Goal: Information Seeking & Learning: Compare options

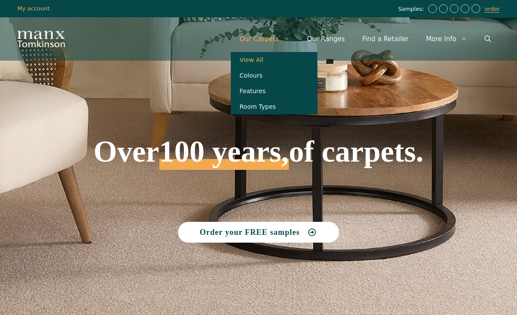
click at [263, 63] on link "View All" at bounding box center [274, 60] width 87 height 16
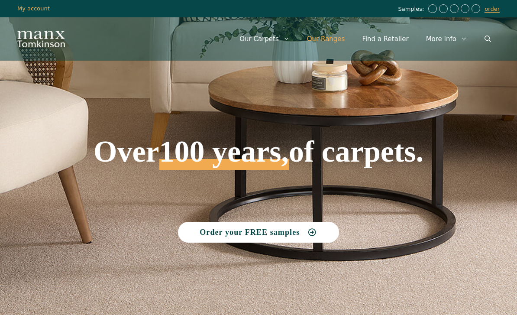
click at [349, 41] on link "Our Ranges" at bounding box center [325, 39] width 55 height 26
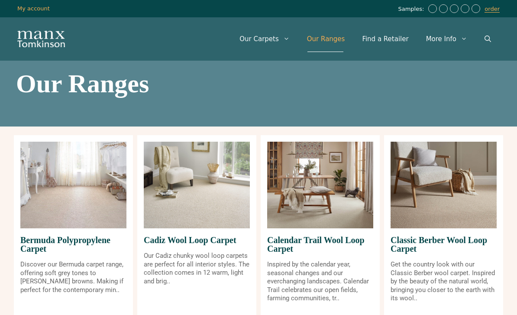
click at [342, 42] on link "Our Ranges" at bounding box center [325, 39] width 55 height 26
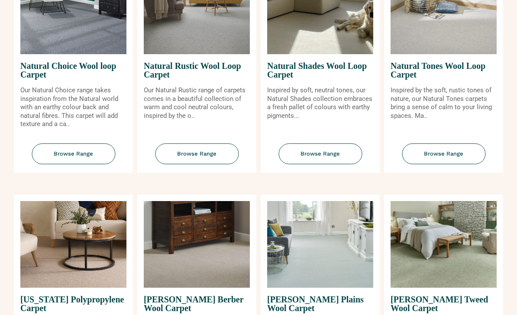
scroll to position [640, 0]
click at [461, 49] on img at bounding box center [443, 11] width 106 height 87
click at [455, 49] on img at bounding box center [443, 11] width 106 height 87
click at [440, 164] on span "Browse Range" at bounding box center [444, 154] width 84 height 21
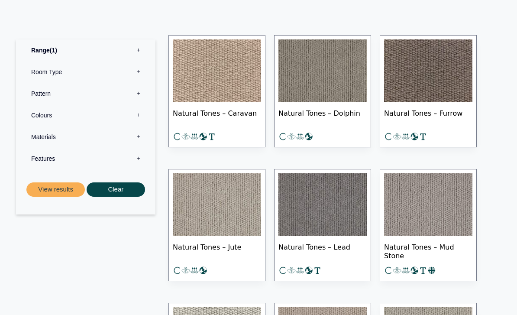
scroll to position [450, 0]
click at [243, 221] on img at bounding box center [217, 204] width 88 height 62
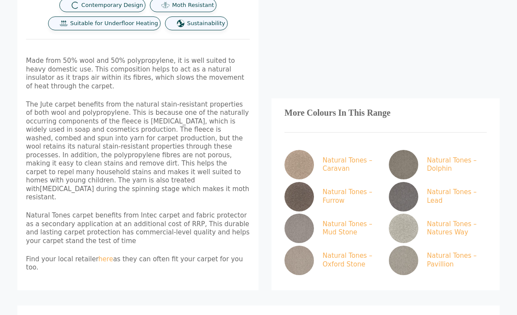
scroll to position [448, 0]
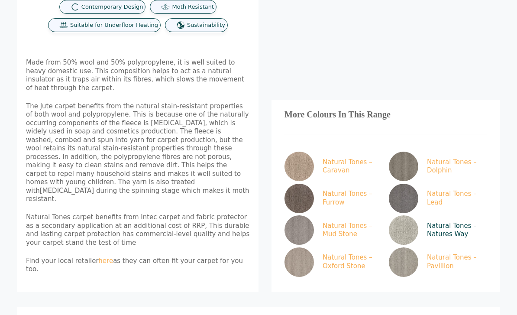
click at [410, 215] on img at bounding box center [403, 229] width 29 height 29
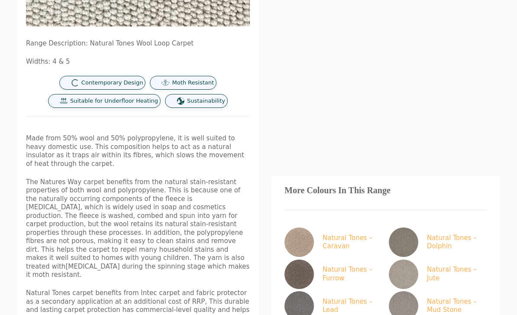
scroll to position [384, 0]
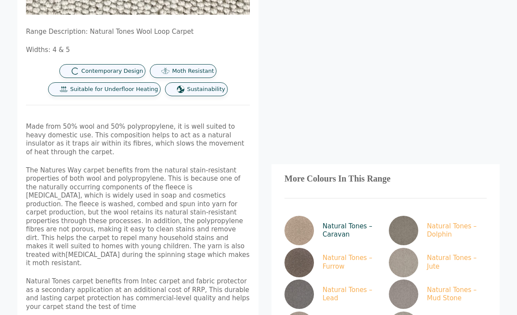
click at [306, 216] on img at bounding box center [298, 230] width 29 height 29
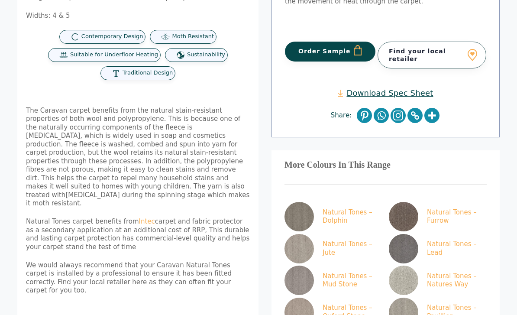
scroll to position [326, 0]
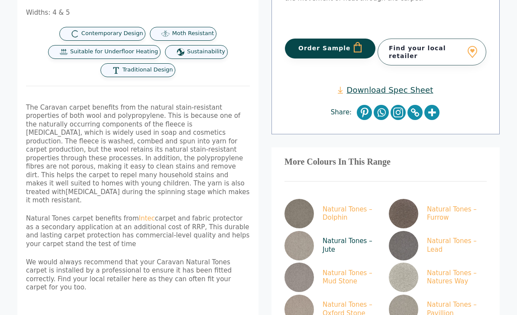
click at [309, 231] on img at bounding box center [298, 245] width 29 height 29
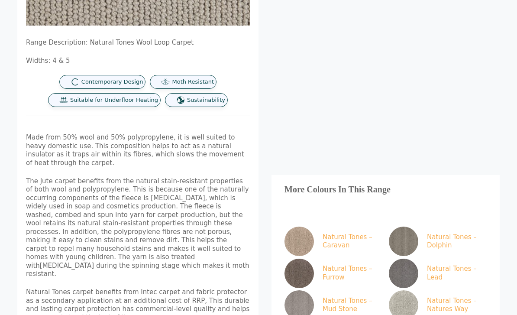
scroll to position [467, 0]
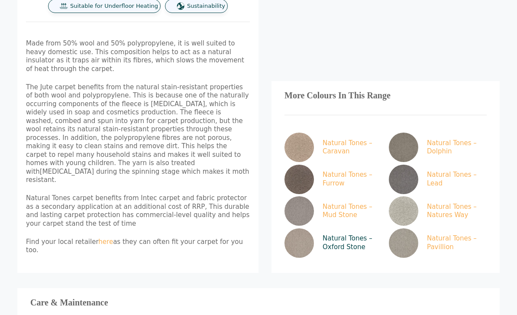
click at [307, 228] on link "Natural Tones – Oxford Stone" at bounding box center [331, 242] width 94 height 29
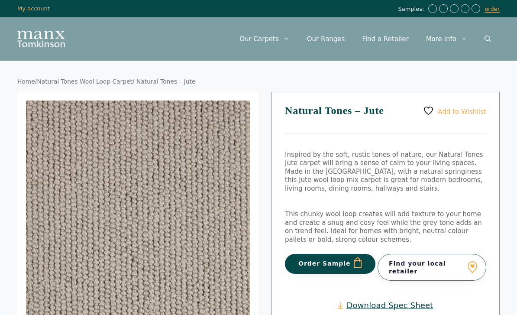
scroll to position [495, 0]
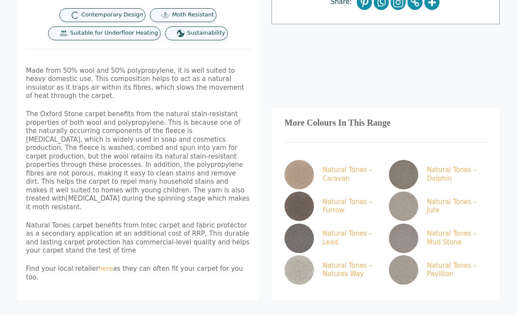
scroll to position [420, 0]
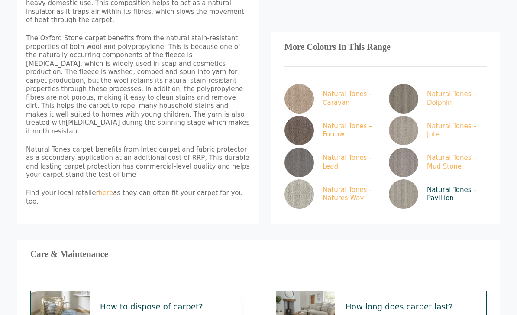
click at [401, 179] on img at bounding box center [403, 193] width 29 height 29
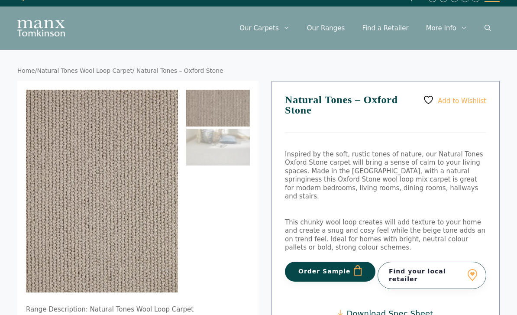
scroll to position [0, 0]
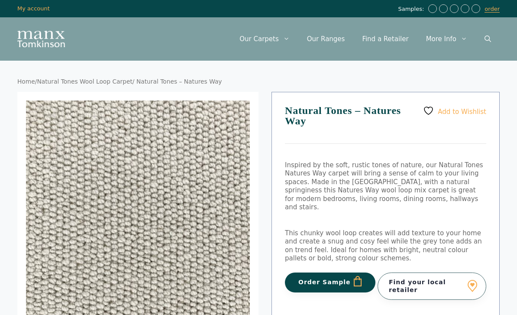
click at [46, 43] on img "Site" at bounding box center [41, 39] width 48 height 16
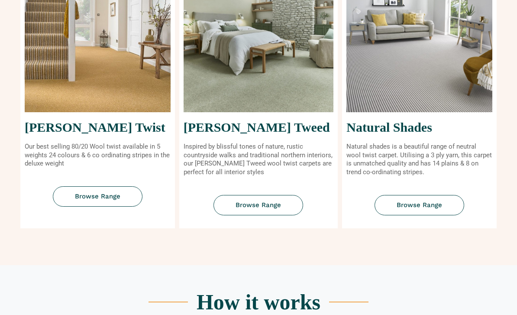
scroll to position [345, 0]
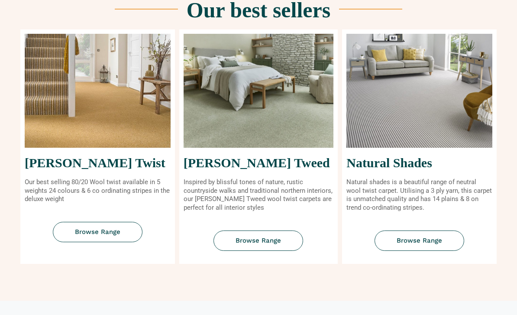
click at [448, 130] on img at bounding box center [419, 91] width 146 height 114
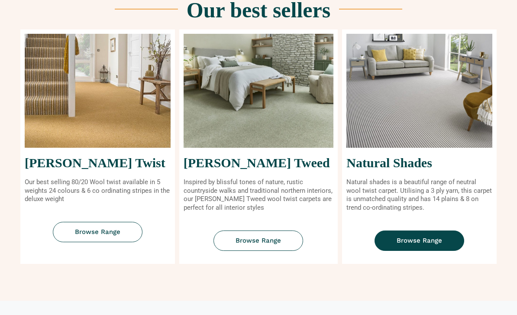
click at [420, 245] on link "Browse Range" at bounding box center [419, 240] width 90 height 20
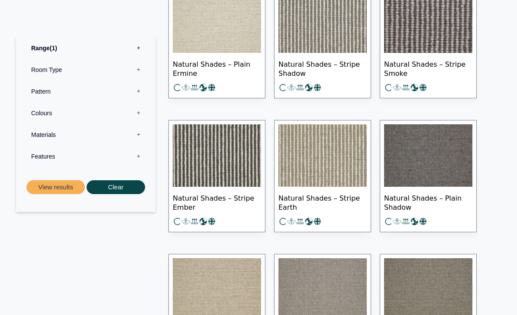
scroll to position [488, 0]
click at [395, 142] on img at bounding box center [428, 156] width 88 height 62
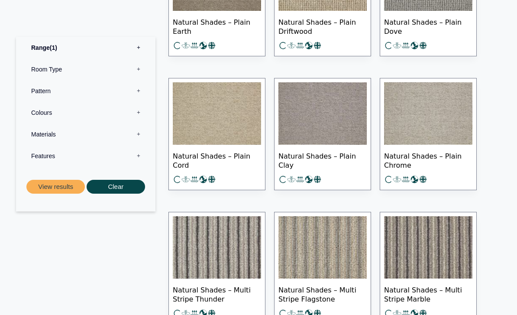
scroll to position [1060, 0]
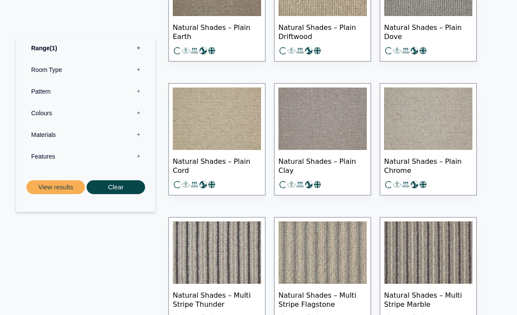
click at [461, 119] on img at bounding box center [428, 118] width 88 height 62
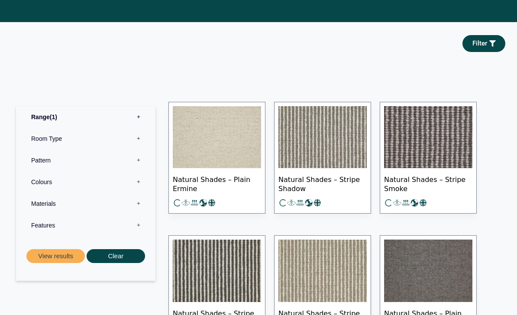
scroll to position [330, 0]
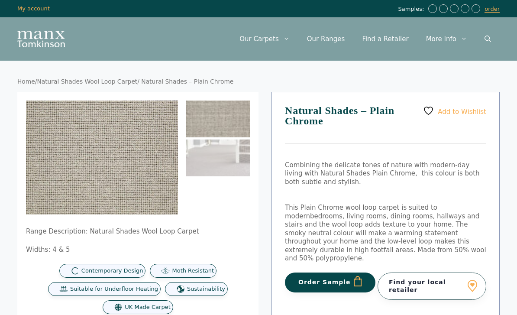
click at [155, 181] on img at bounding box center [199, 230] width 346 height 260
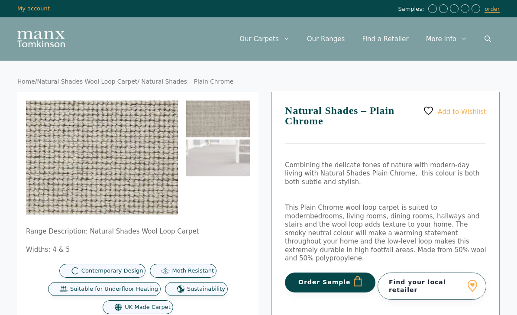
click at [136, 175] on img at bounding box center [34, 126] width 346 height 260
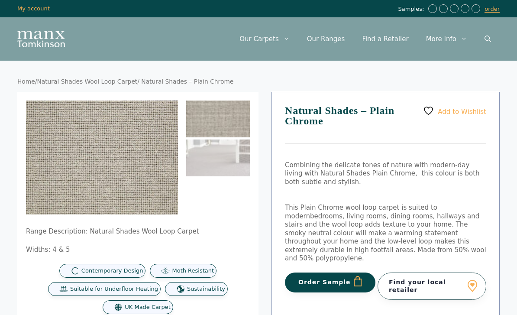
click at [112, 163] on img at bounding box center [58, 134] width 346 height 260
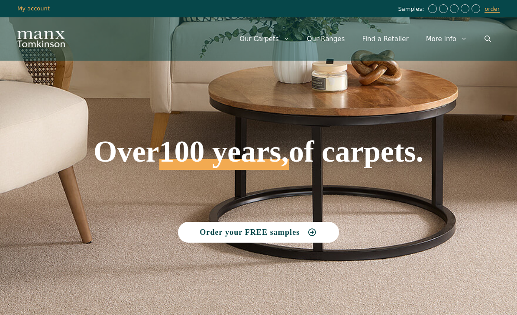
scroll to position [345, 0]
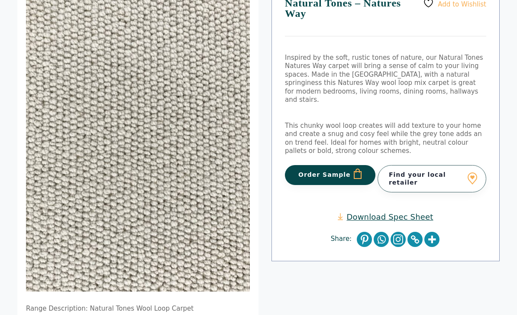
scroll to position [93, 0]
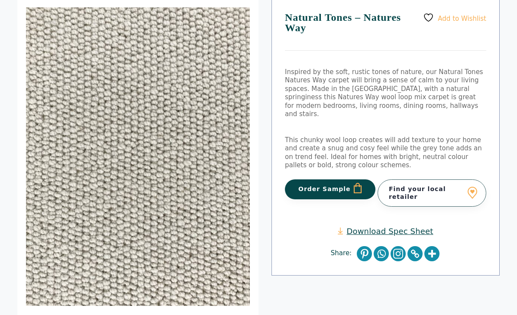
click at [234, 193] on img at bounding box center [185, 220] width 319 height 426
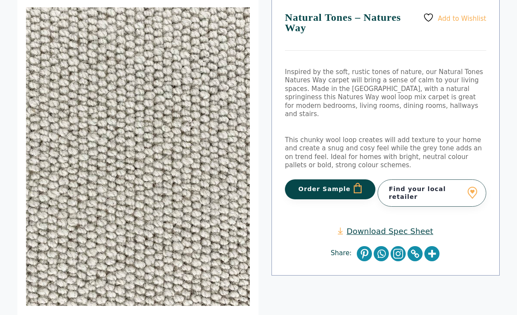
click at [188, 167] on img at bounding box center [116, 152] width 319 height 426
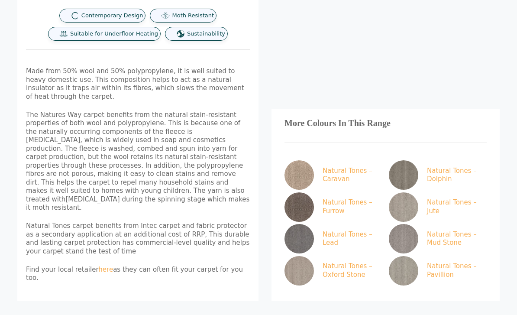
scroll to position [489, 0]
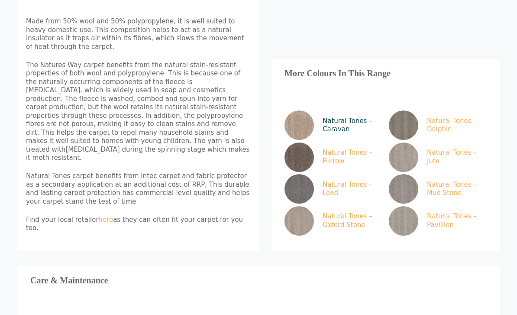
click at [292, 110] on img at bounding box center [298, 124] width 29 height 29
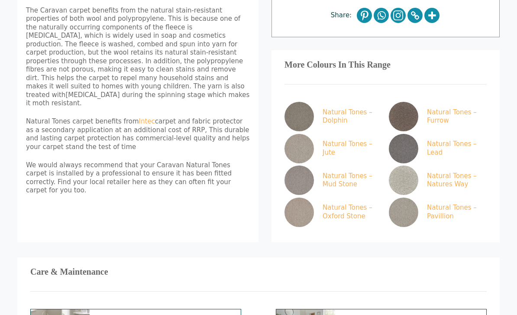
scroll to position [423, 0]
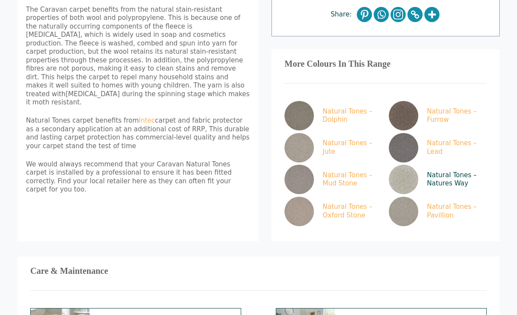
click at [414, 169] on img at bounding box center [403, 179] width 29 height 29
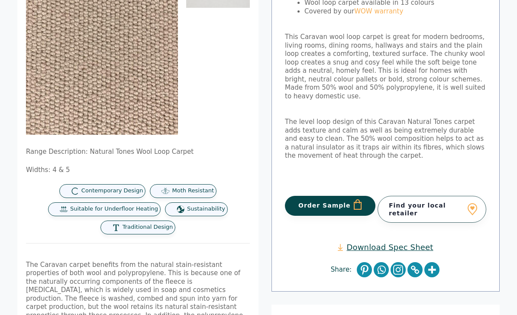
scroll to position [168, 0]
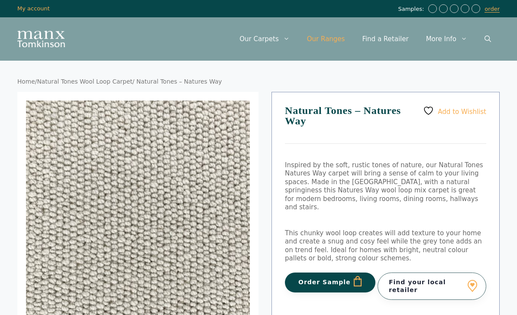
click at [339, 42] on link "Our Ranges" at bounding box center [325, 39] width 55 height 26
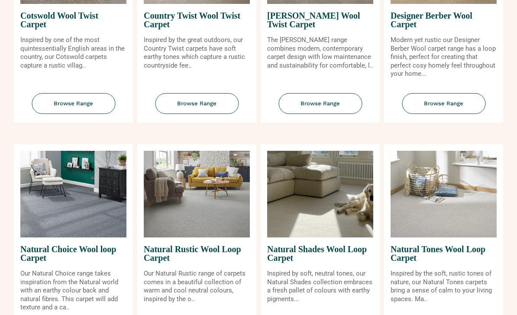
scroll to position [458, 0]
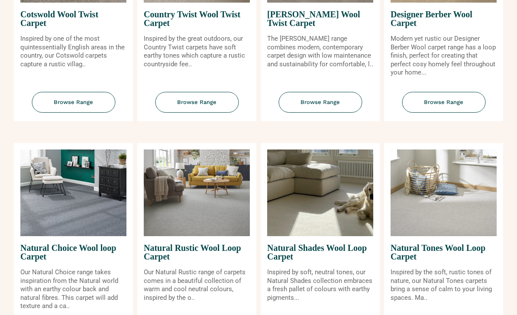
click at [334, 227] on img at bounding box center [320, 193] width 106 height 87
click at [352, 216] on img at bounding box center [320, 193] width 106 height 87
click at [348, 258] on span "Natural Shades Wool Loop Carpet" at bounding box center [320, 252] width 106 height 32
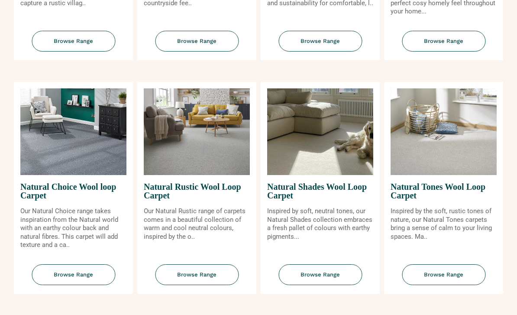
scroll to position [527, 0]
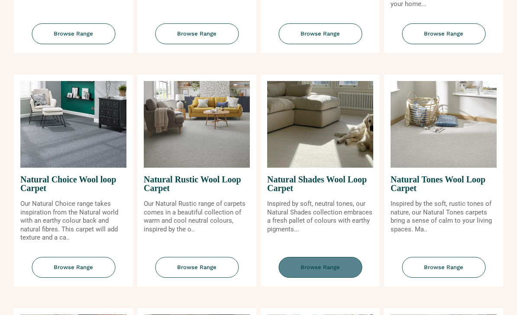
click at [335, 278] on span "Browse Range" at bounding box center [320, 267] width 84 height 21
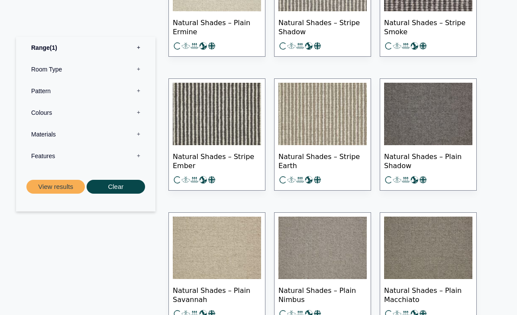
scroll to position [530, 0]
click at [246, 254] on img at bounding box center [217, 247] width 88 height 62
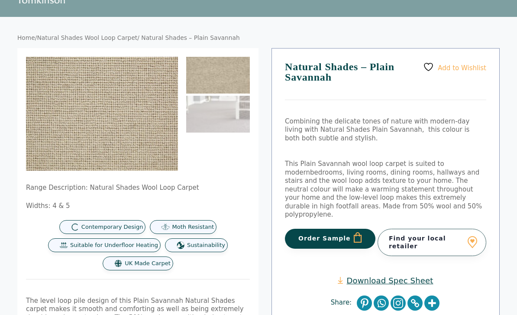
scroll to position [36, 0]
